Goal: Task Accomplishment & Management: Complete application form

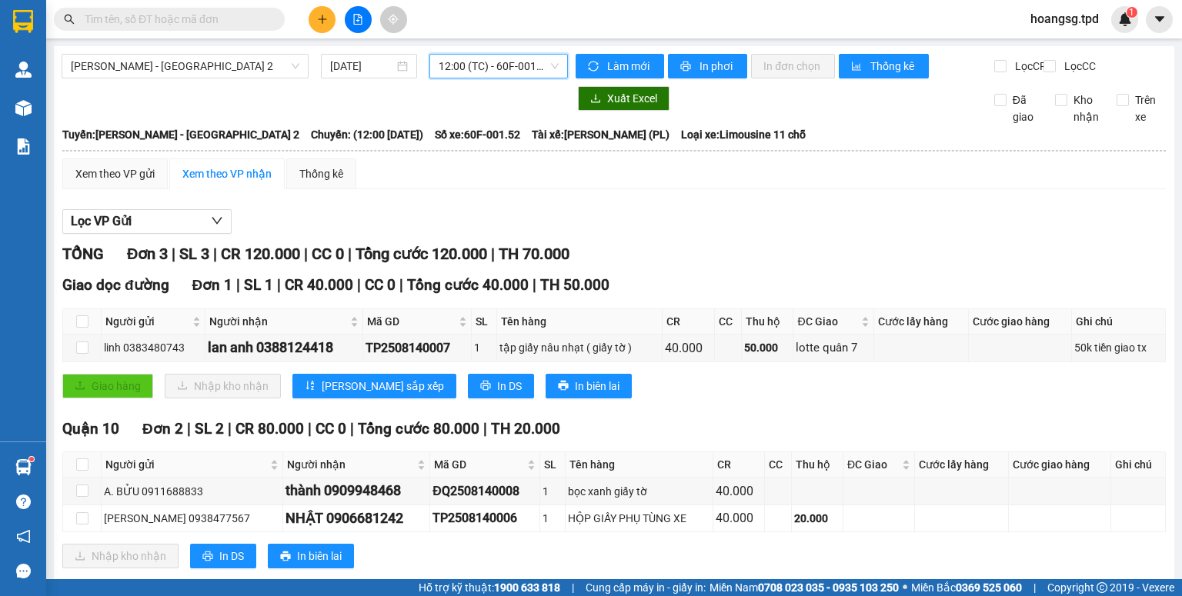
scroll to position [43, 0]
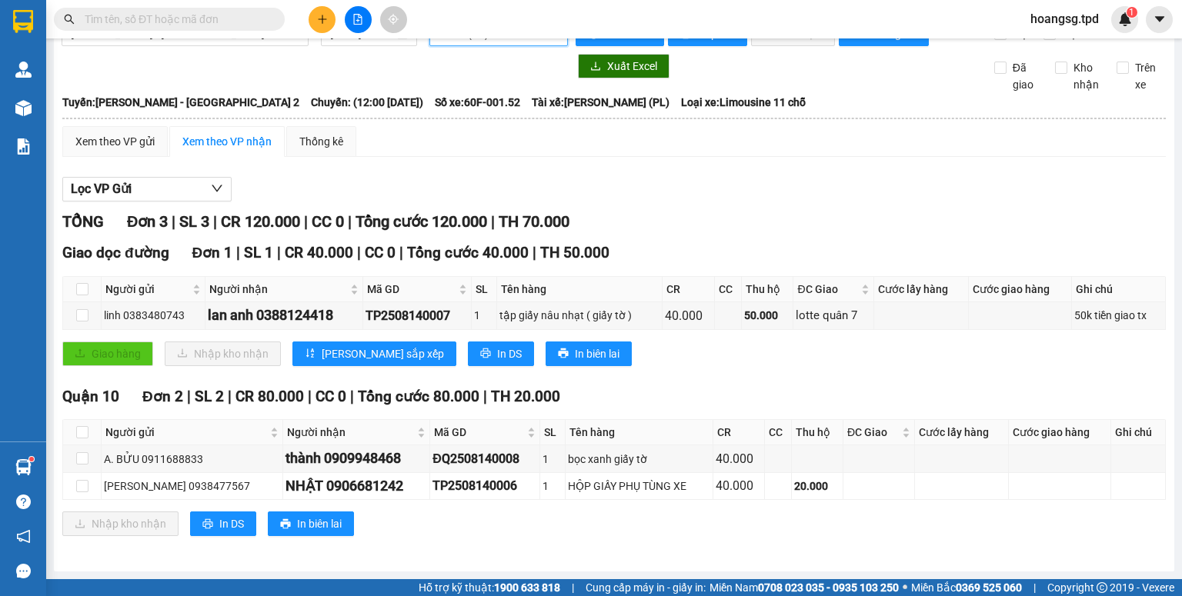
click at [155, 16] on input "text" at bounding box center [176, 19] width 182 height 17
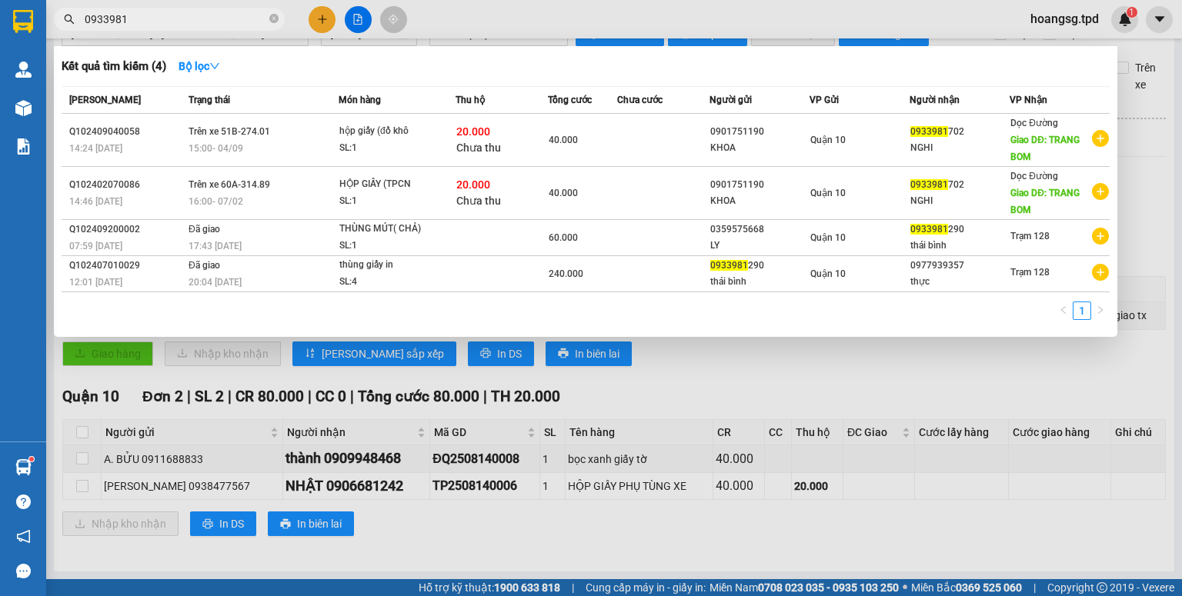
drag, startPoint x: 182, startPoint y: 14, endPoint x: 0, endPoint y: 6, distance: 182.6
click at [0, 32] on section "Kết quả tìm kiếm ( 4 ) Bộ lọc Mã ĐH Trạng thái Món hàng Thu hộ Tổng cước Chưa c…" at bounding box center [591, 298] width 1182 height 596
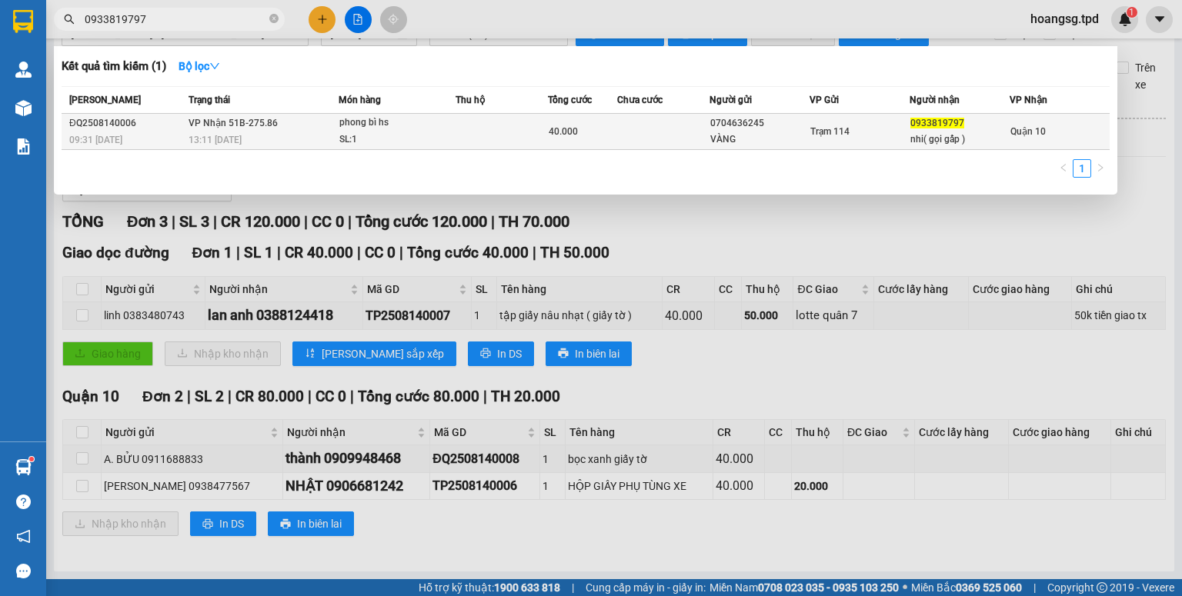
type input "0933819797"
click at [466, 134] on td at bounding box center [502, 132] width 92 height 36
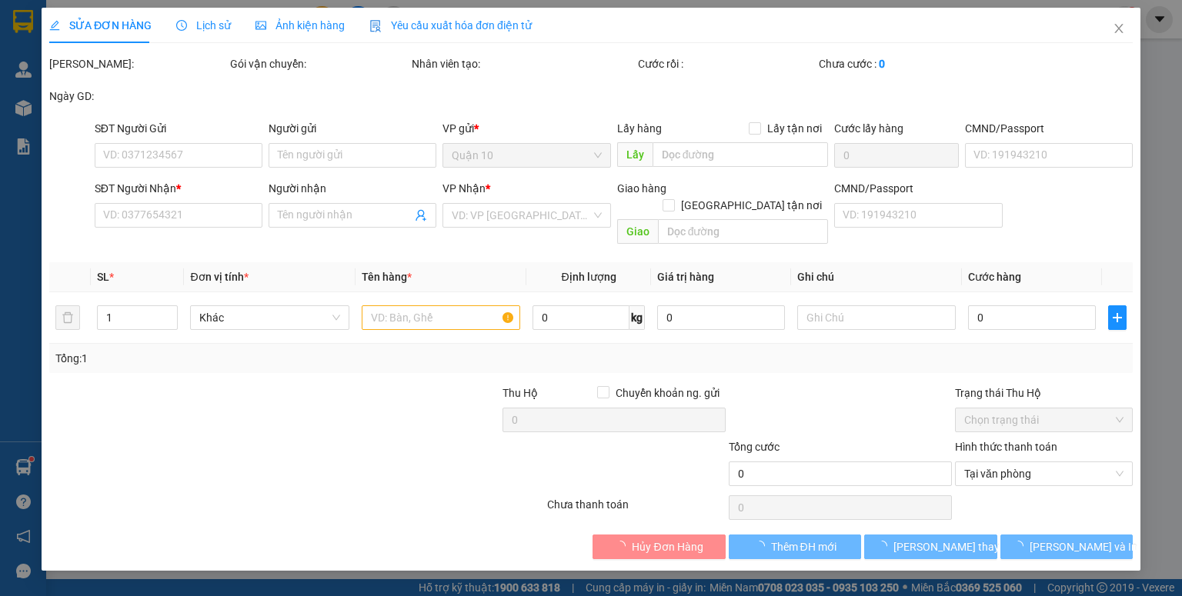
type input "0704636245"
type input "VÀNG"
type input "0933819797"
type input "nhi( gọi gấp )"
type input "40.000"
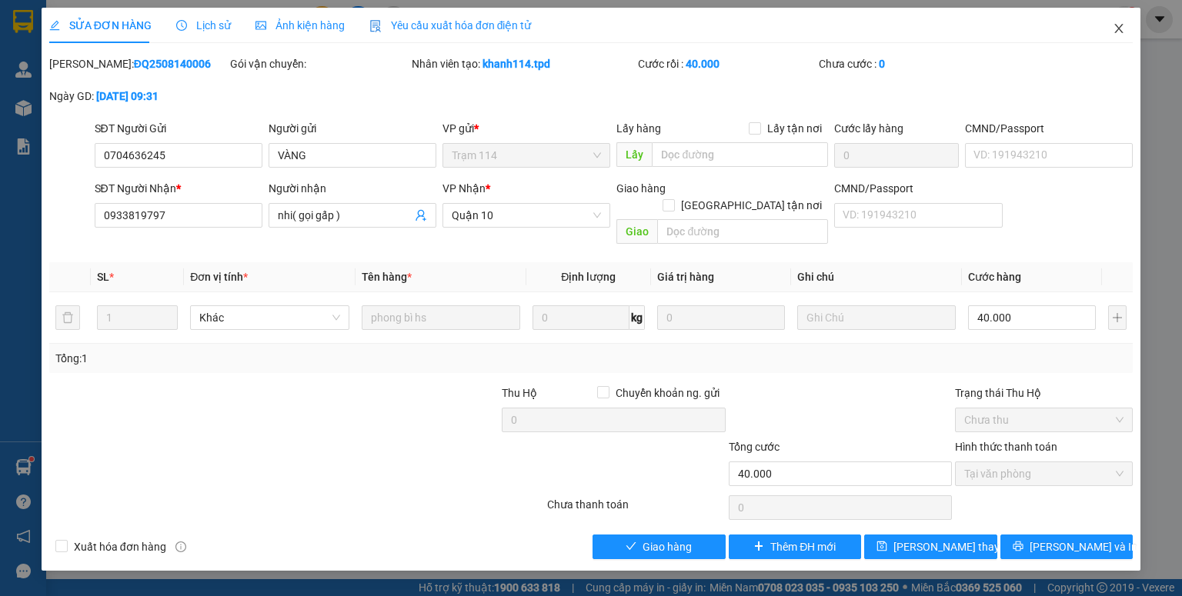
click at [1114, 34] on icon "close" at bounding box center [1119, 28] width 12 height 12
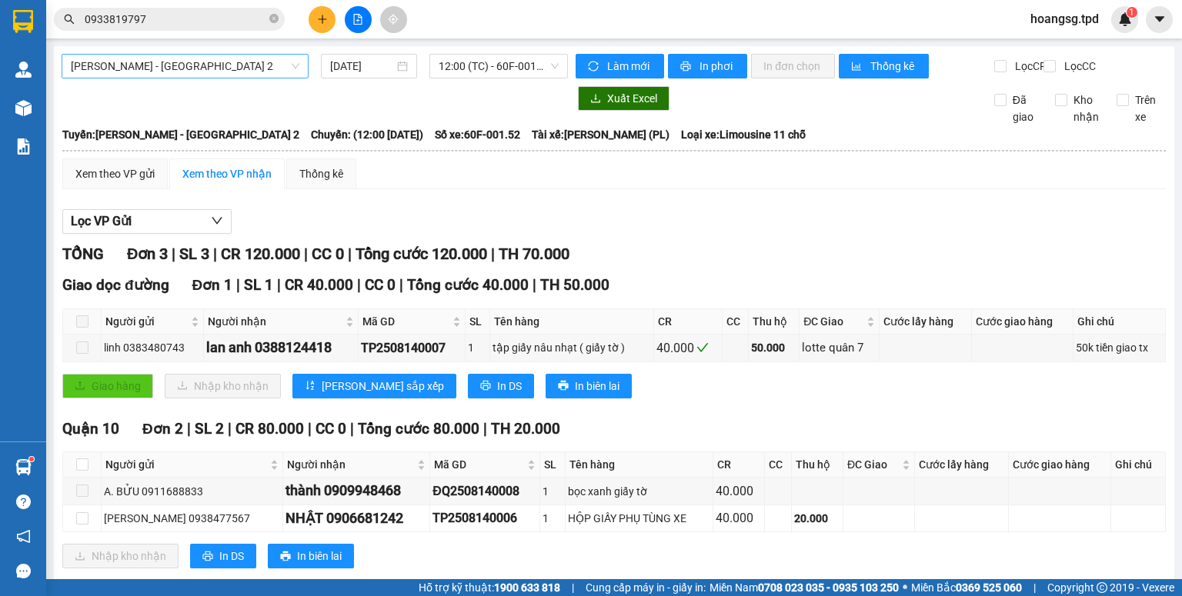
drag, startPoint x: 208, startPoint y: 57, endPoint x: 203, endPoint y: 79, distance: 22.8
click at [207, 55] on span "[PERSON_NAME] - [GEOGRAPHIC_DATA] 2" at bounding box center [185, 66] width 229 height 23
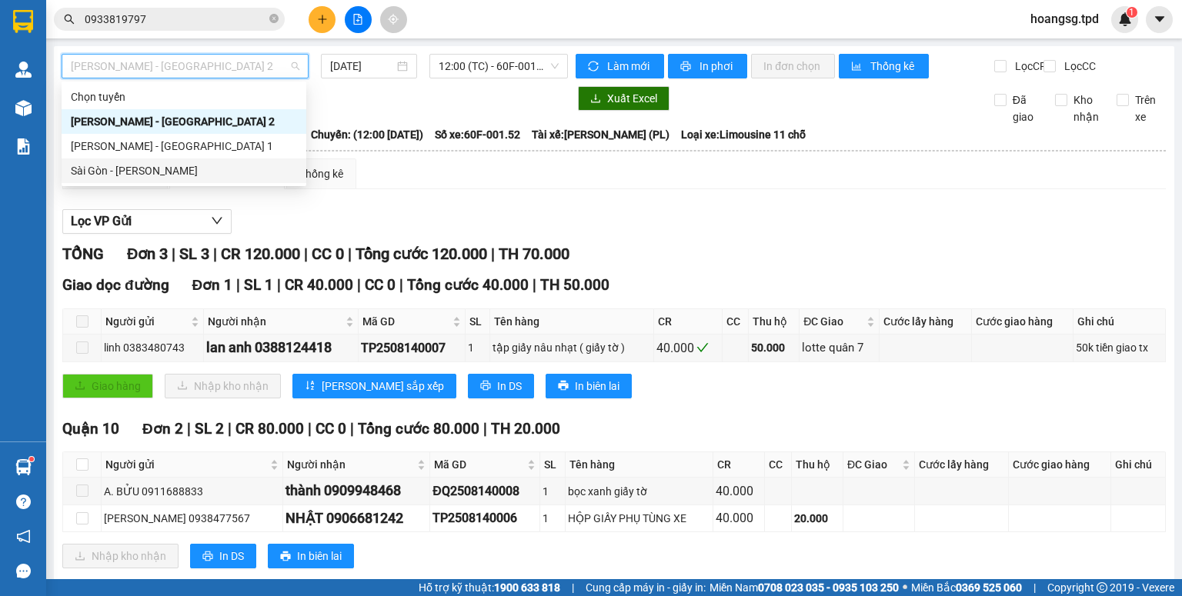
click at [203, 166] on div "Sài Gòn - [PERSON_NAME]" at bounding box center [184, 170] width 226 height 17
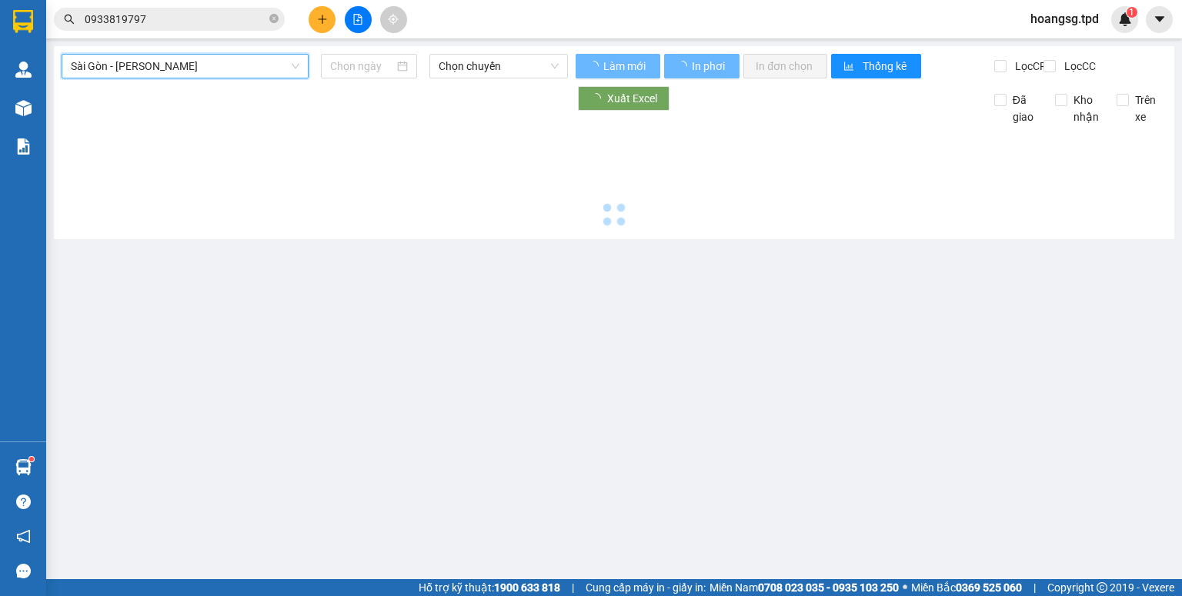
type input "[DATE]"
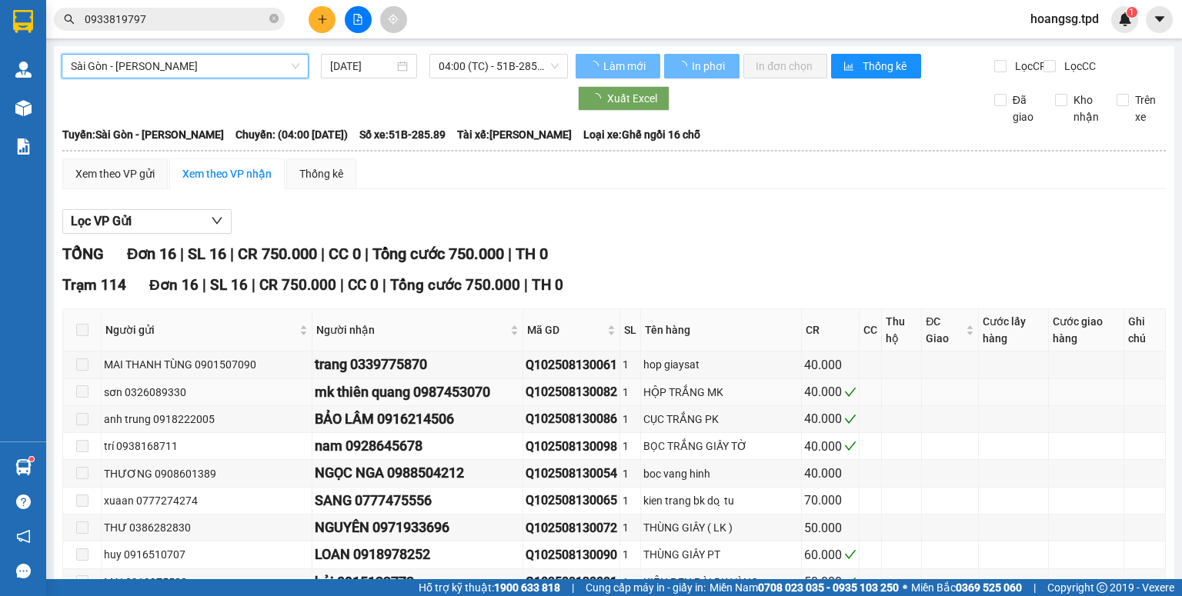
click at [463, 74] on span "04:00 (TC) - 51B-285.89" at bounding box center [499, 66] width 121 height 23
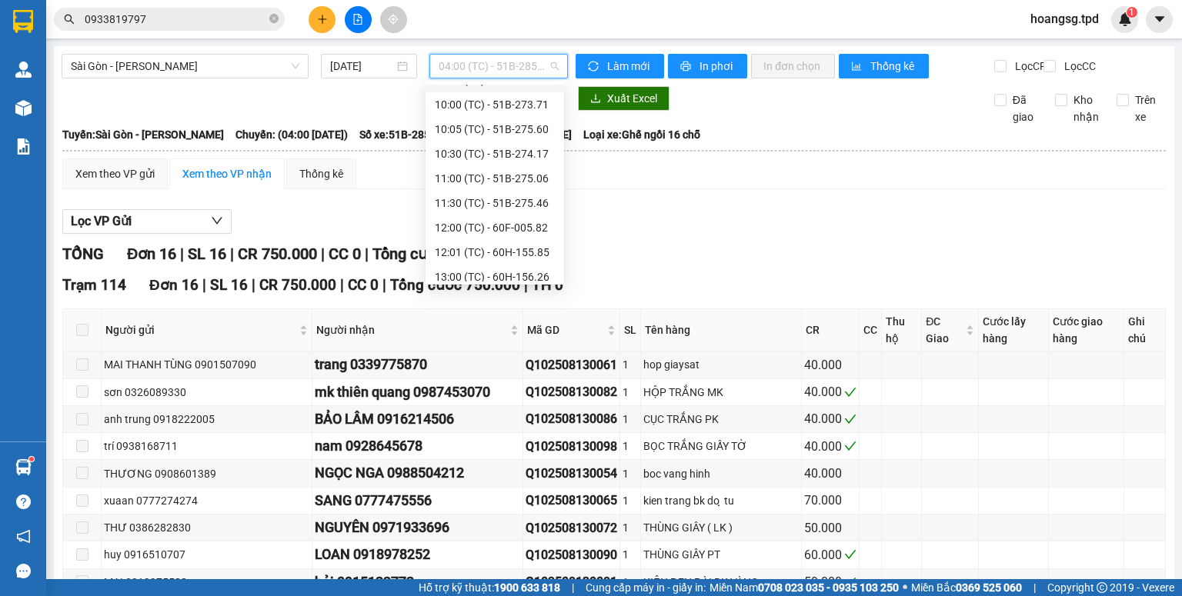
scroll to position [271, 0]
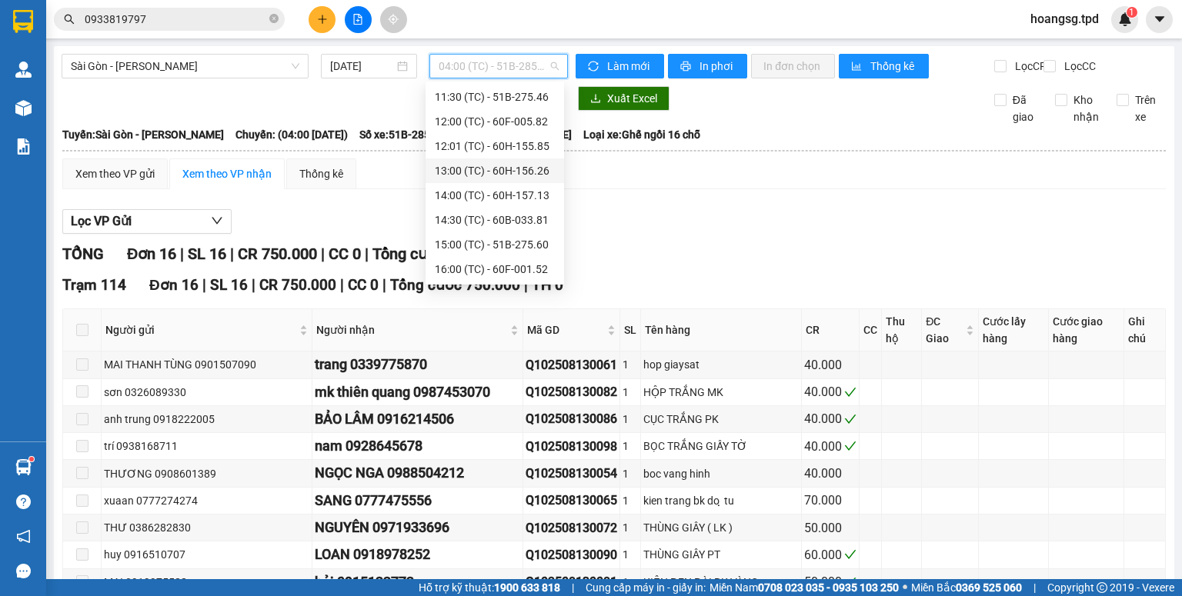
drag, startPoint x: 498, startPoint y: 170, endPoint x: 493, endPoint y: 354, distance: 184.0
click at [498, 171] on div "13:00 (TC) - 60H-156.26" at bounding box center [495, 170] width 120 height 17
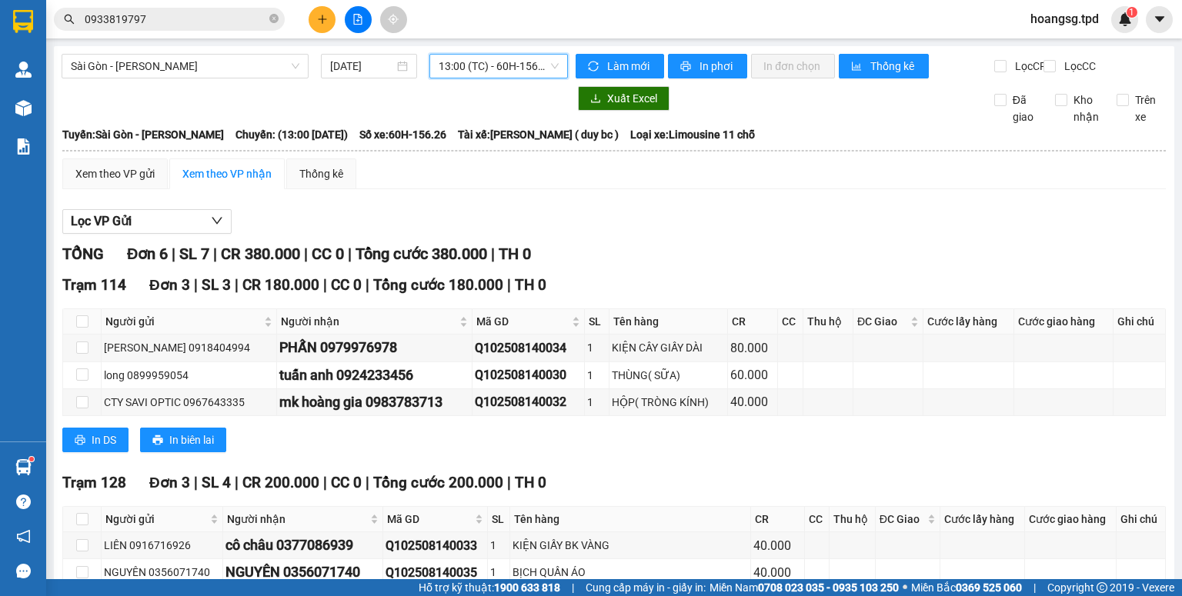
click at [520, 71] on span "13:00 (TC) - 60H-156.26" at bounding box center [499, 66] width 121 height 23
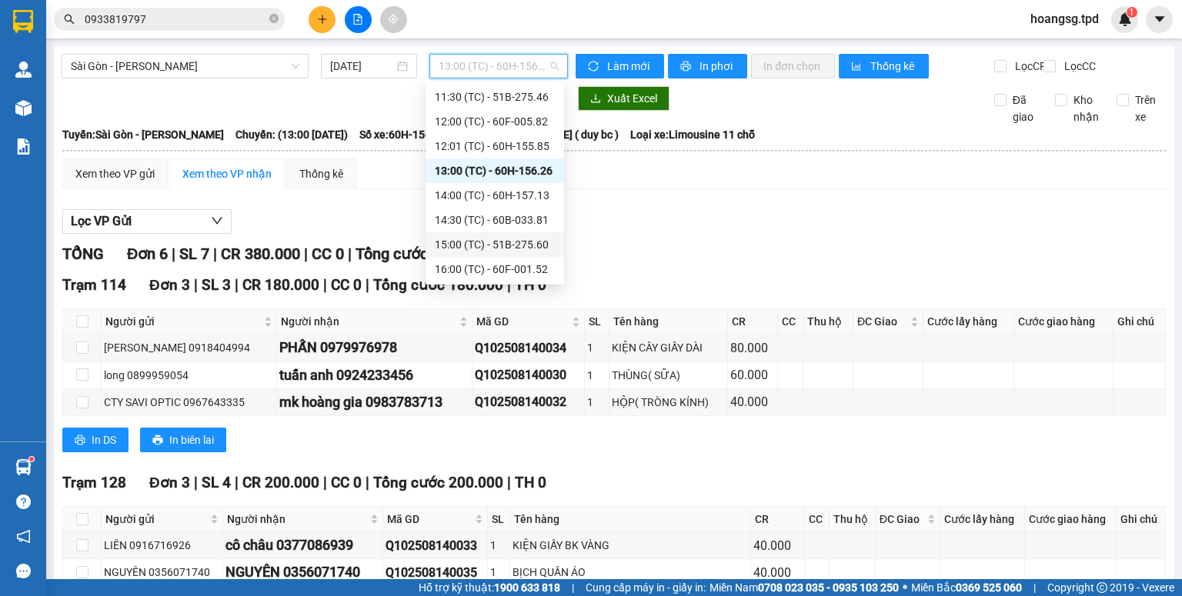
scroll to position [148, 0]
click at [522, 187] on div "11:00 (TC) - 51B-275.06" at bounding box center [495, 195] width 120 height 17
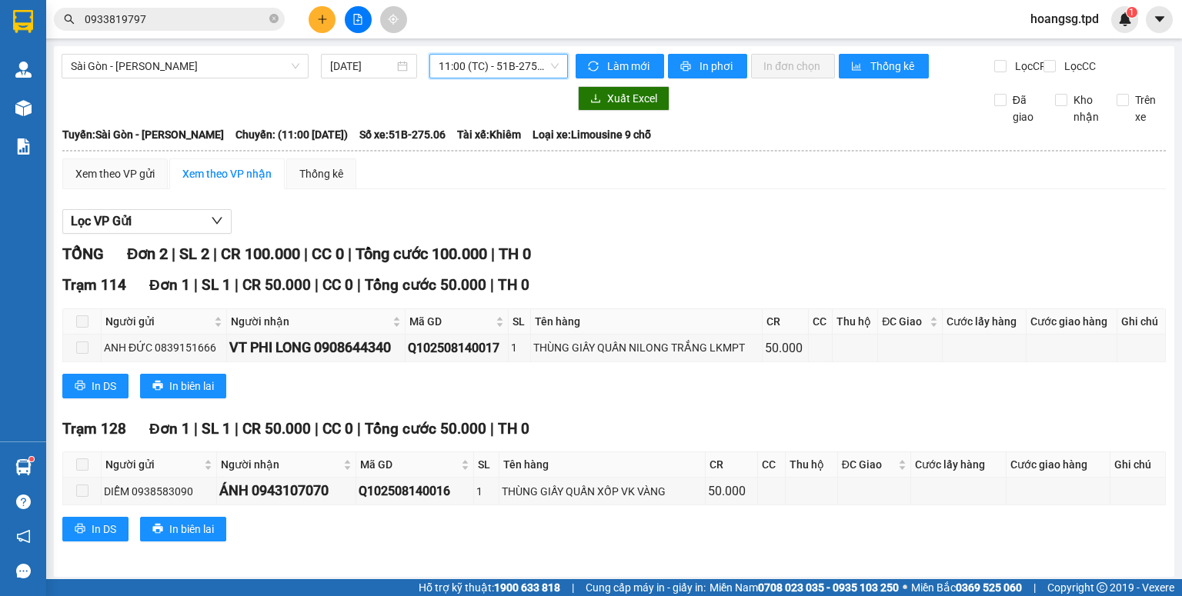
drag, startPoint x: 498, startPoint y: 69, endPoint x: 490, endPoint y: 198, distance: 129.5
click at [497, 69] on span "11:00 (TC) - 51B-275.06" at bounding box center [499, 66] width 121 height 23
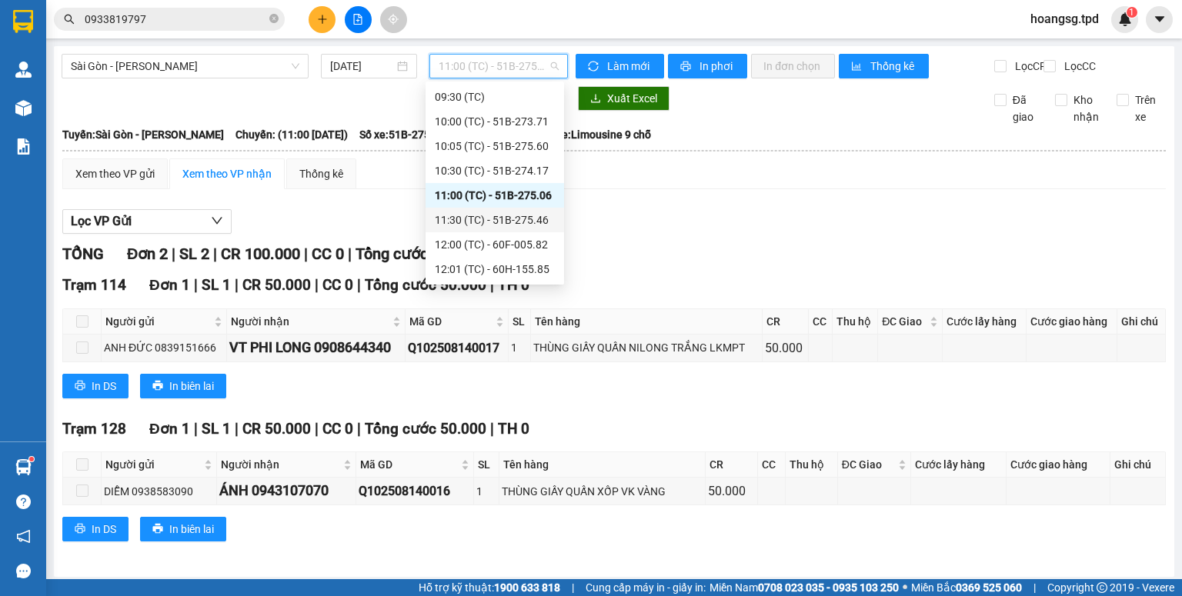
click at [505, 219] on div "11:30 (TC) - 51B-275.46" at bounding box center [495, 220] width 120 height 17
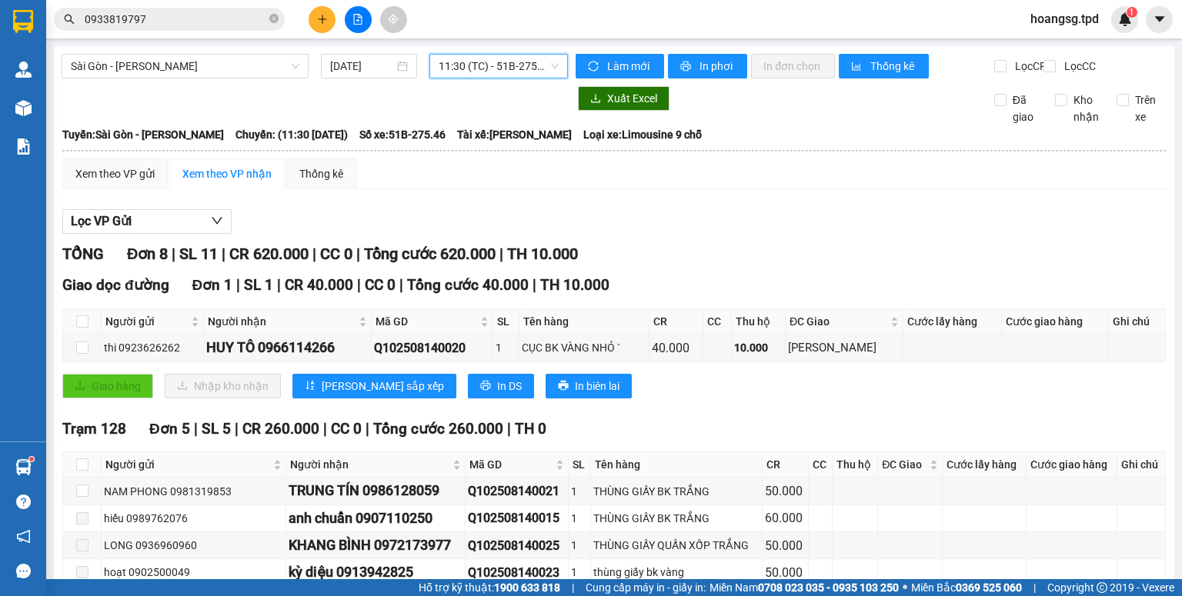
scroll to position [369, 0]
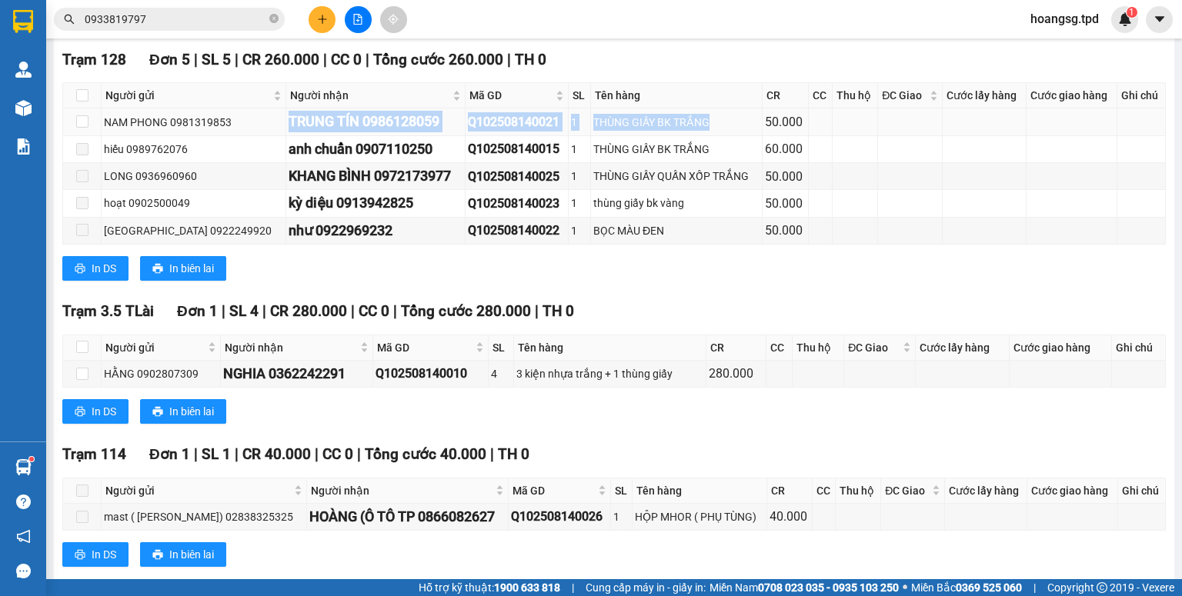
drag, startPoint x: 259, startPoint y: 129, endPoint x: 742, endPoint y: 138, distance: 483.4
click at [743, 135] on tr "NAM PHONG 0981319853 TRUNG TÍN 0986128059 Q102508140021 1 THÙNG GIẤY BK TRẮNG 5…" at bounding box center [614, 122] width 1103 height 27
click at [214, 15] on input "0933819797" at bounding box center [176, 19] width 182 height 17
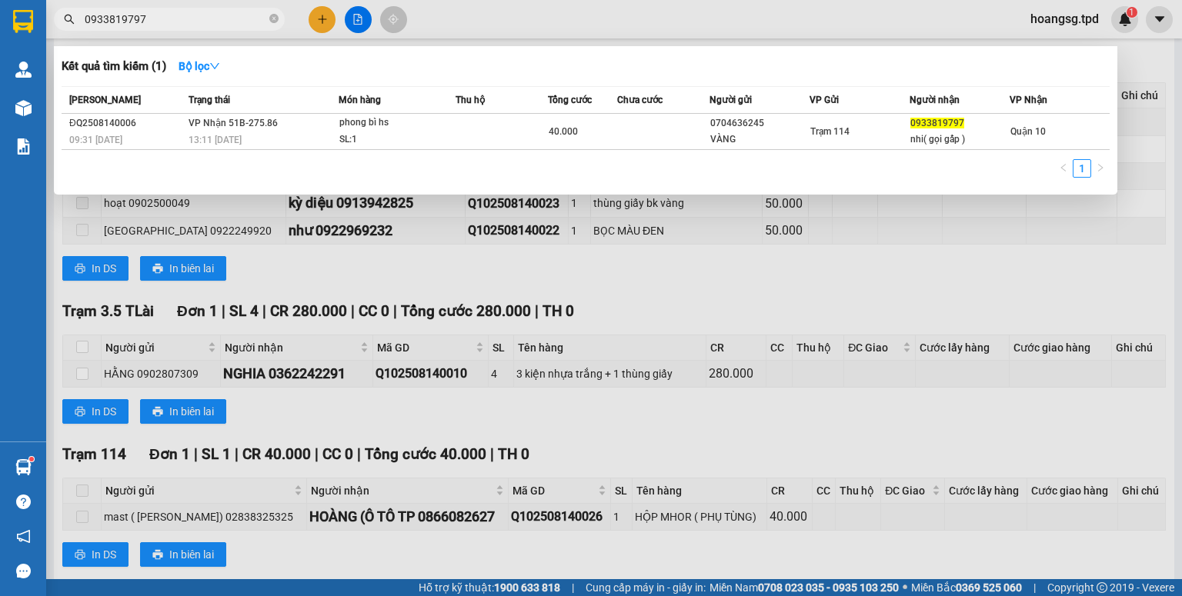
click at [214, 15] on input "0933819797" at bounding box center [176, 19] width 182 height 17
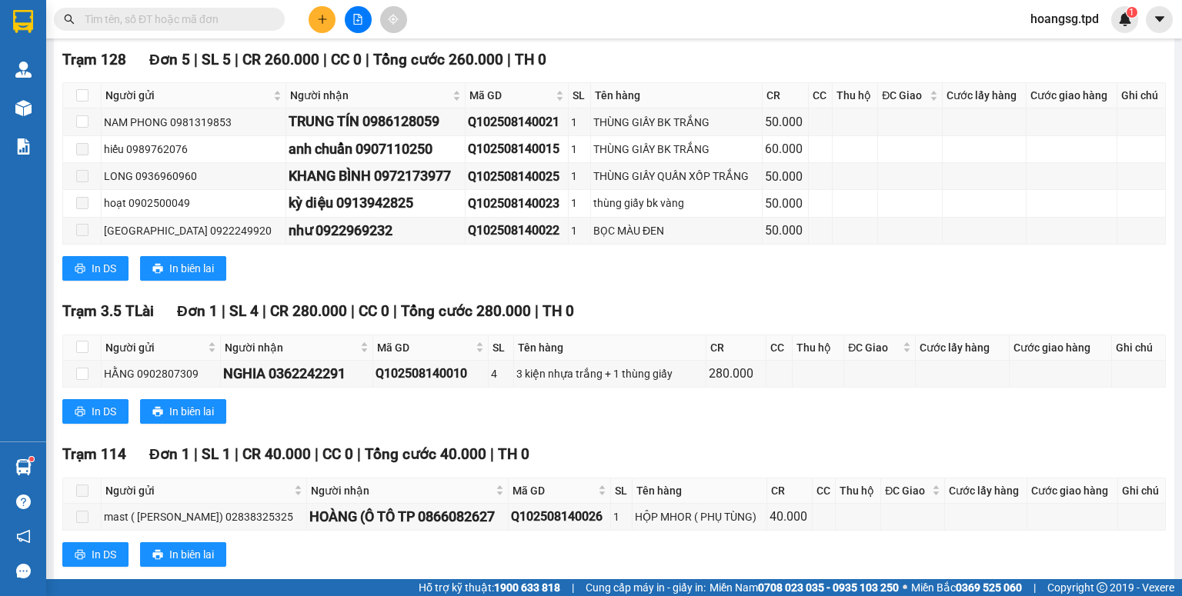
click at [319, 26] on button at bounding box center [322, 19] width 27 height 27
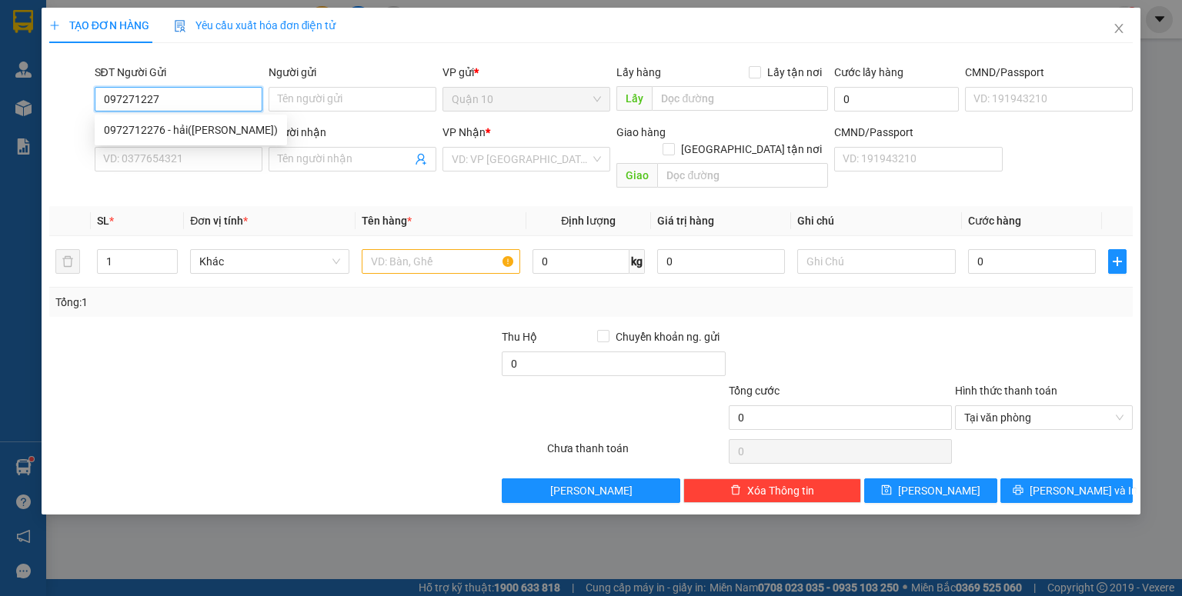
type input "0972712276"
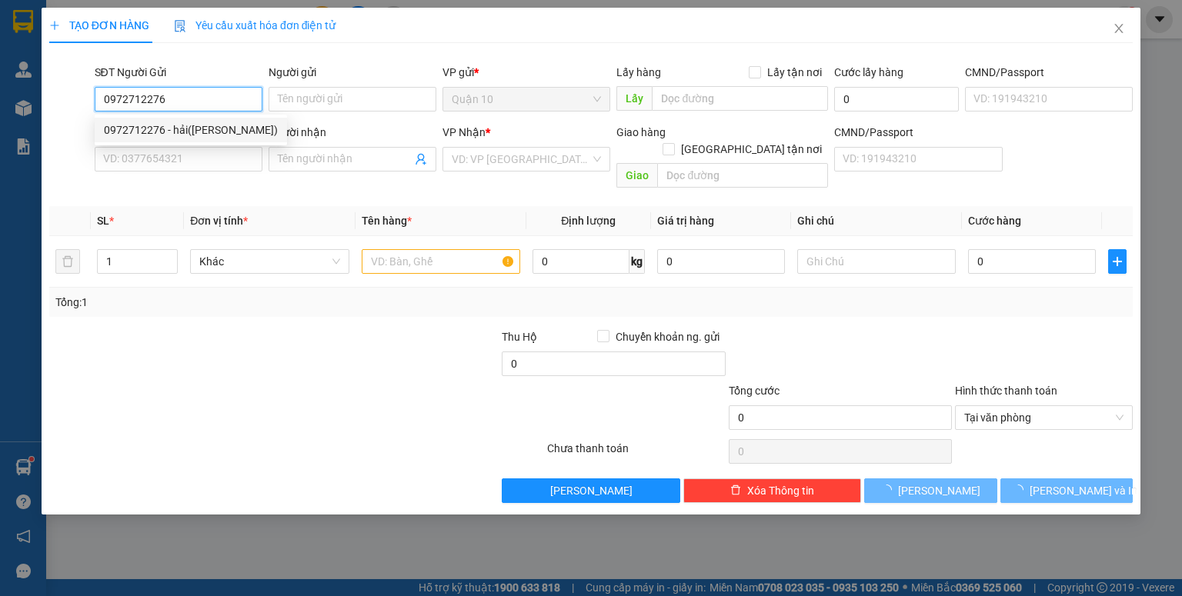
drag, startPoint x: 220, startPoint y: 123, endPoint x: 217, endPoint y: 133, distance: 10.5
click at [220, 123] on div "0972712276 - hải([PERSON_NAME])" at bounding box center [191, 130] width 174 height 17
type input "hải([PERSON_NAME])"
type input "079086033025"
type input "0977055662"
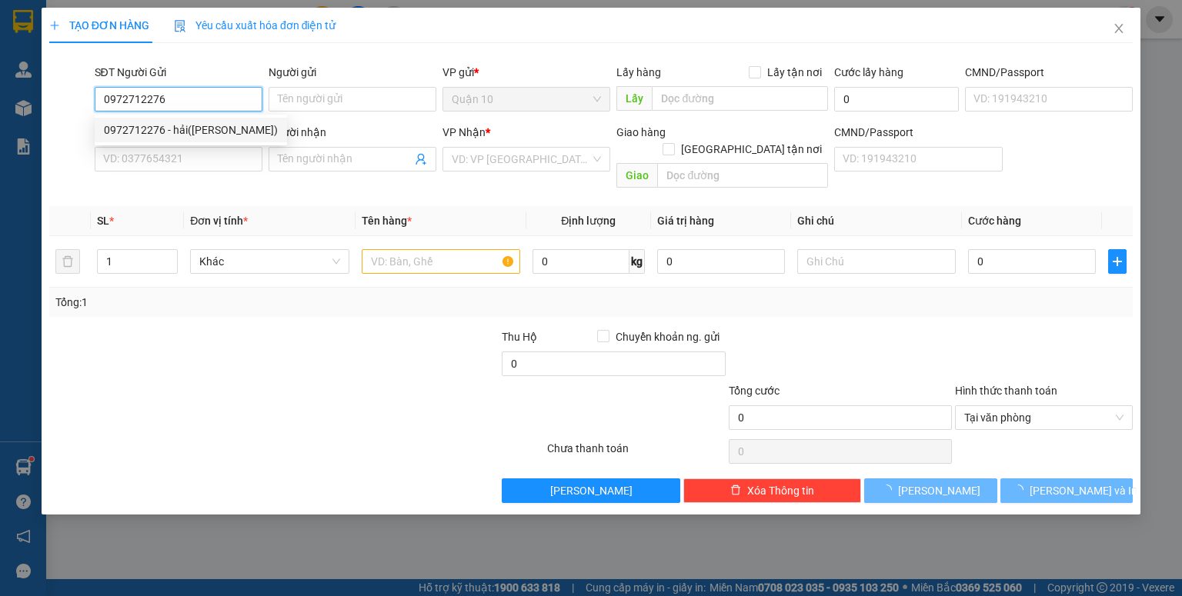
type input "quyền"
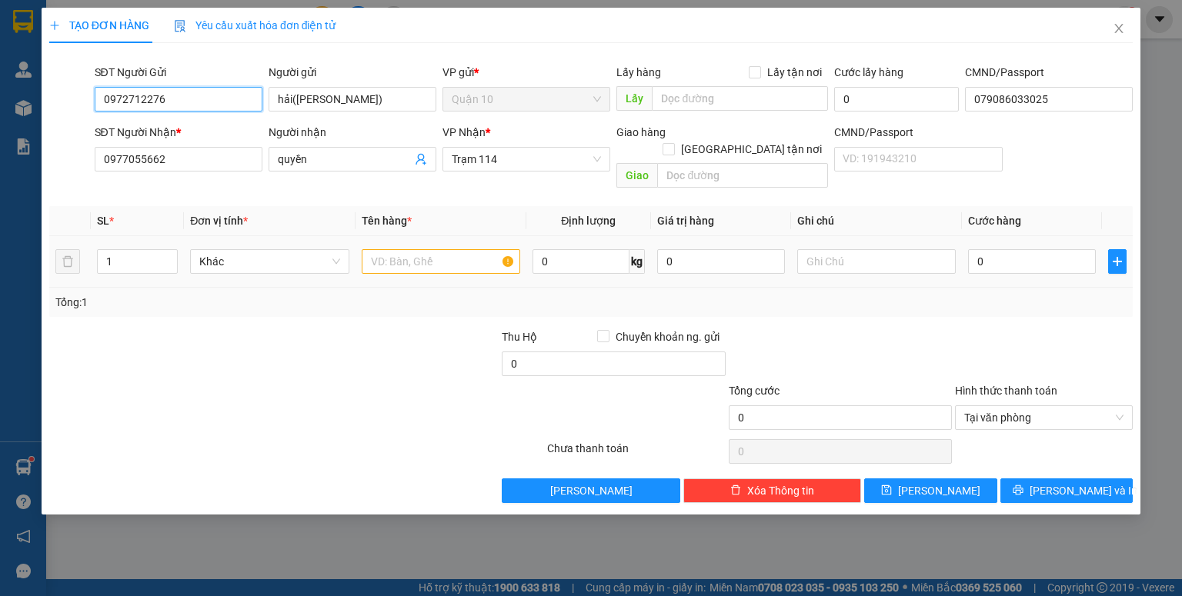
type input "0972712276"
click at [454, 249] on input "text" at bounding box center [441, 261] width 159 height 25
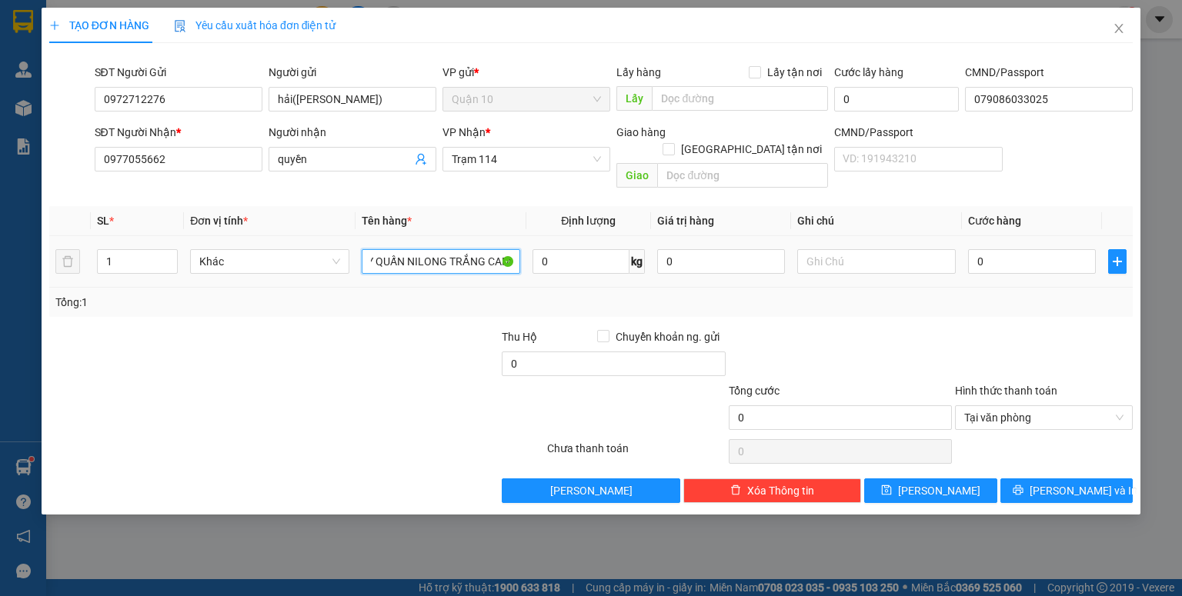
scroll to position [0, 64]
type input "THÙNG GIẤY QUẤN NILONG TRẮNG CAM"
drag, startPoint x: 720, startPoint y: 252, endPoint x: 561, endPoint y: 231, distance: 160.7
click at [656, 236] on td "0" at bounding box center [721, 262] width 140 height 52
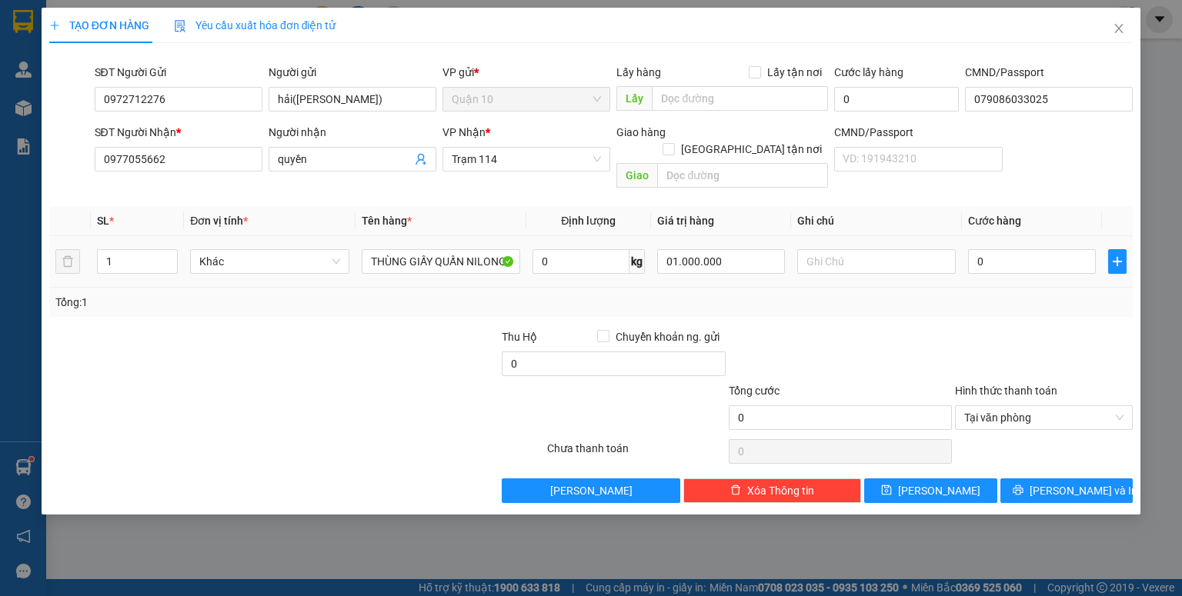
type input "1.000.000"
drag, startPoint x: 929, startPoint y: 417, endPoint x: 987, endPoint y: 281, distance: 148.3
click at [927, 386] on div "Transit Pickup Surcharge Ids Transit Deliver Surcharge Ids Transit Deliver Surc…" at bounding box center [591, 279] width 1084 height 448
type input "0"
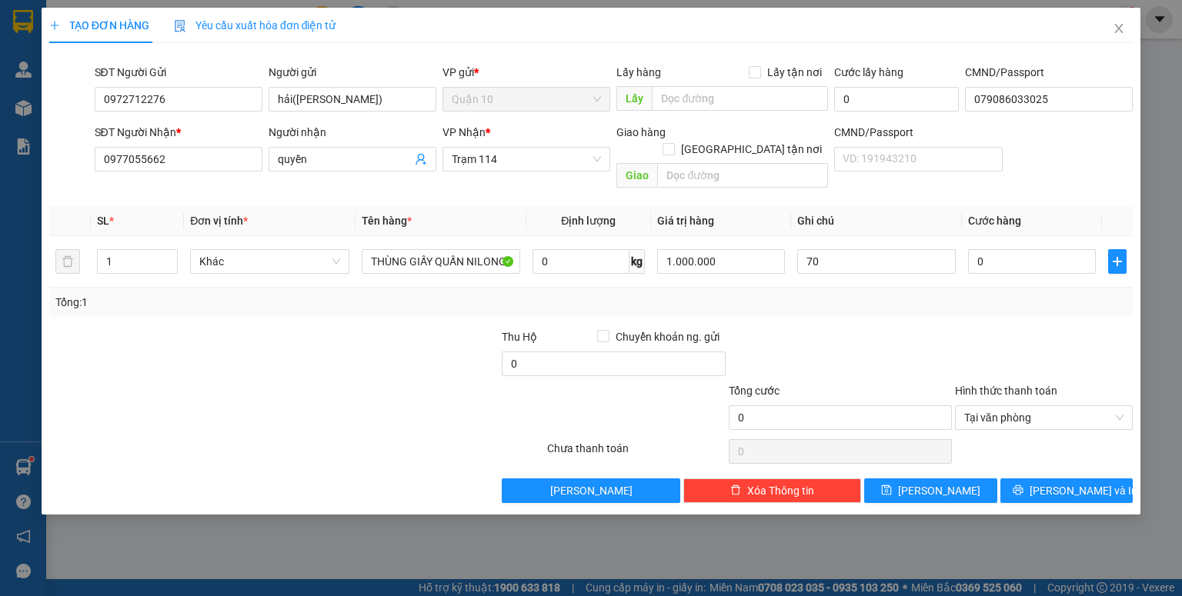
drag, startPoint x: 991, startPoint y: 326, endPoint x: 1008, endPoint y: 373, distance: 49.9
click at [991, 329] on div at bounding box center [1044, 356] width 181 height 54
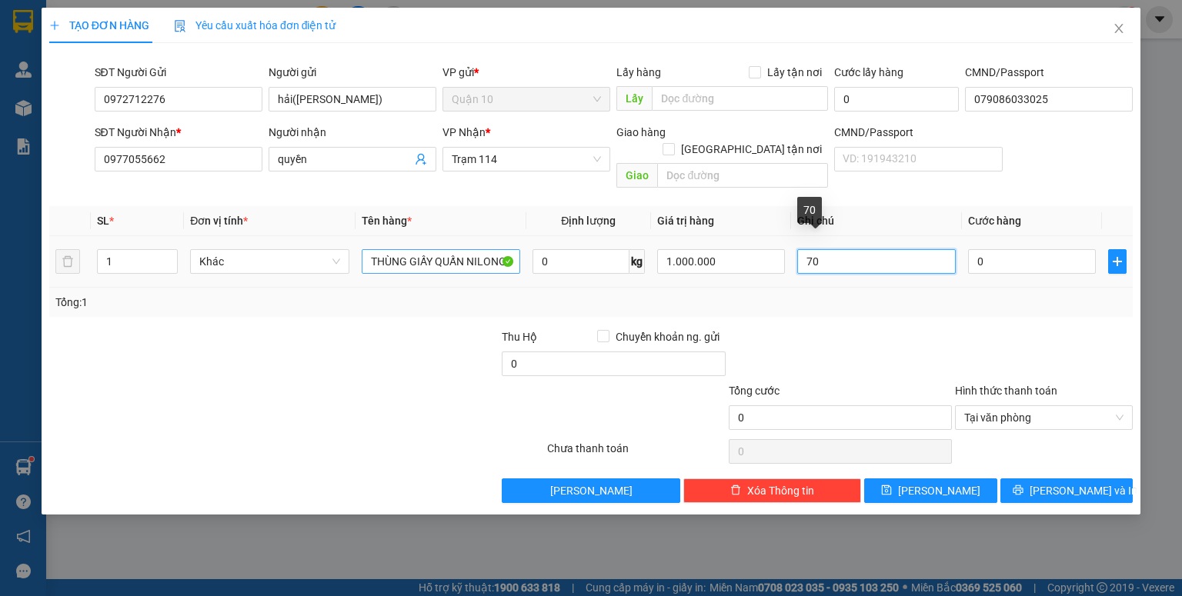
drag, startPoint x: 717, startPoint y: 213, endPoint x: 389, endPoint y: 244, distance: 329.3
click at [565, 212] on table "SL * Đơn vị tính * Tên hàng * Định lượng Giá trị hàng Ghi chú Cước hàng 1 Khác …" at bounding box center [591, 247] width 1084 height 82
type input "0"
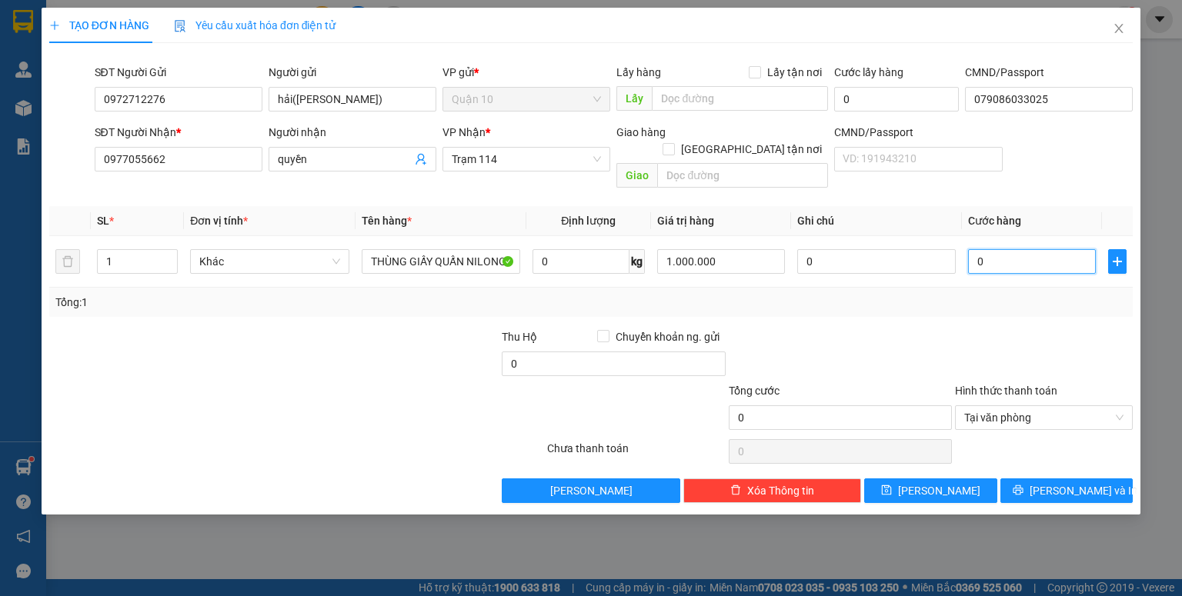
type input "7"
type input "70"
type input "70.000"
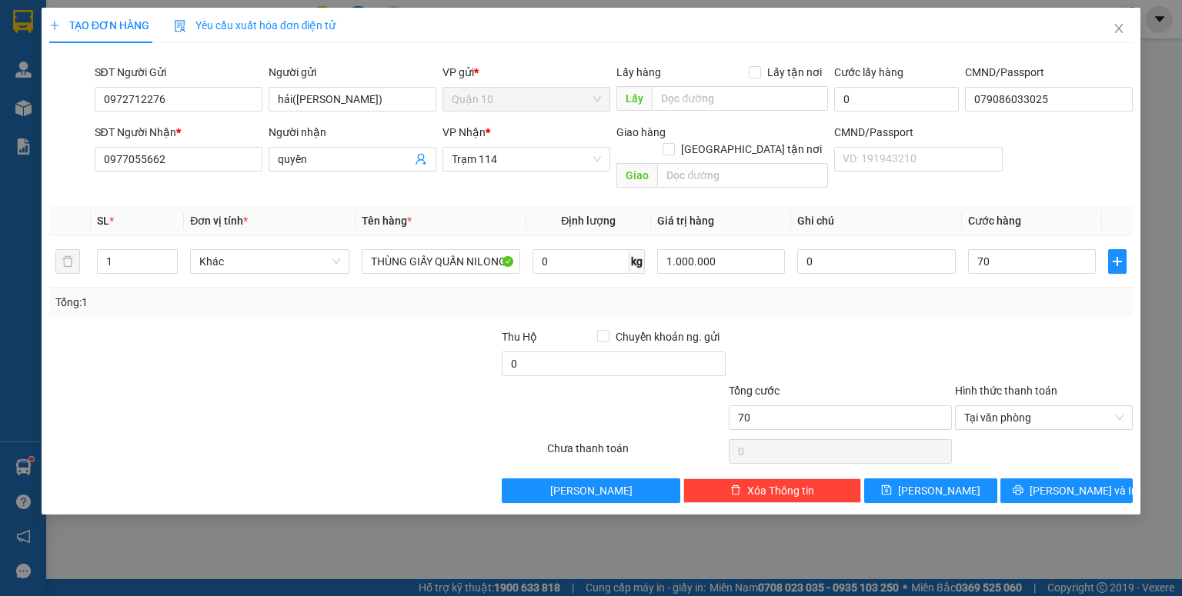
type input "70.000"
drag, startPoint x: 914, startPoint y: 291, endPoint x: 942, endPoint y: 302, distance: 30.4
click at [917, 294] on div "Tổng: 1" at bounding box center [590, 302] width 1071 height 17
drag, startPoint x: 1100, startPoint y: 468, endPoint x: 1091, endPoint y: 462, distance: 11.1
click at [1099, 479] on button "[PERSON_NAME] và In" at bounding box center [1067, 491] width 133 height 25
